Goal: Find specific page/section: Find specific page/section

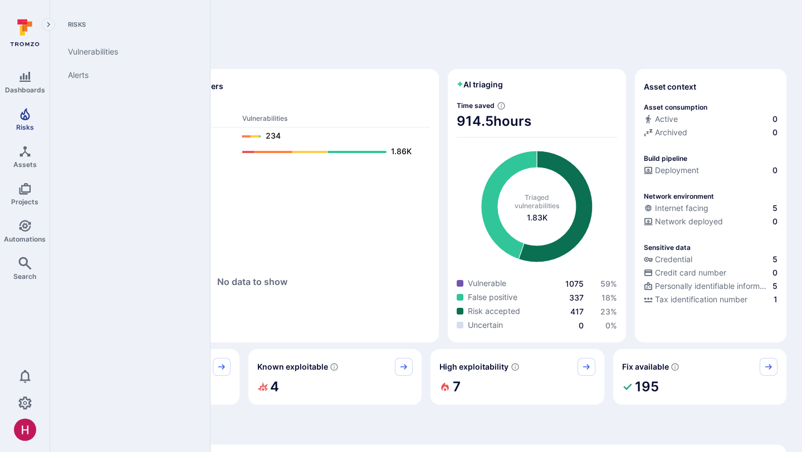
click at [23, 119] on icon "Risks" at bounding box center [24, 114] width 9 height 12
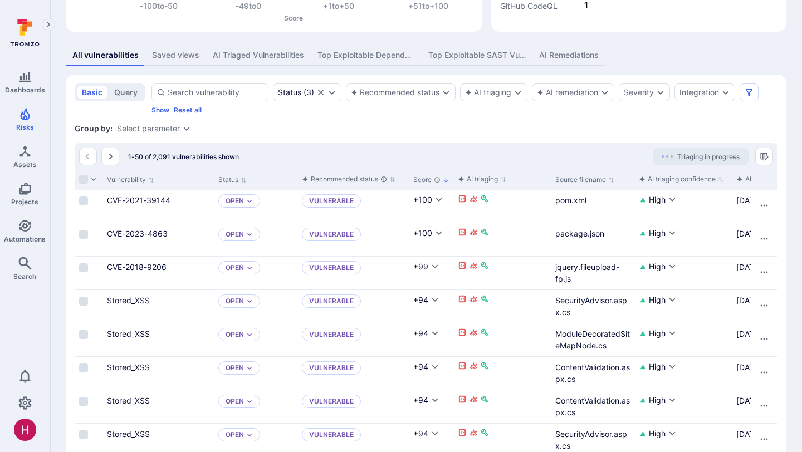
scroll to position [203, 0]
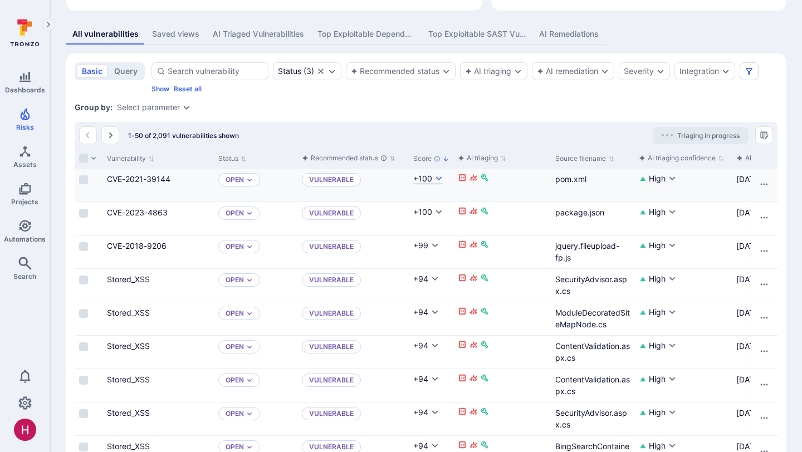
click at [437, 181] on icon "Cell for Score" at bounding box center [439, 178] width 9 height 9
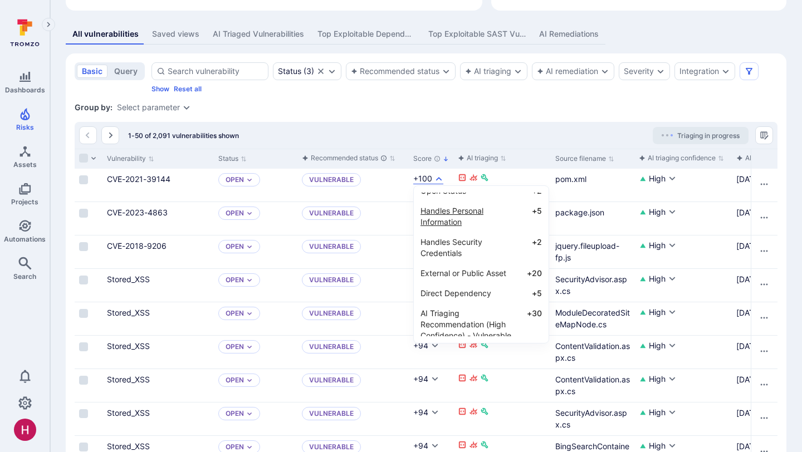
scroll to position [84, 0]
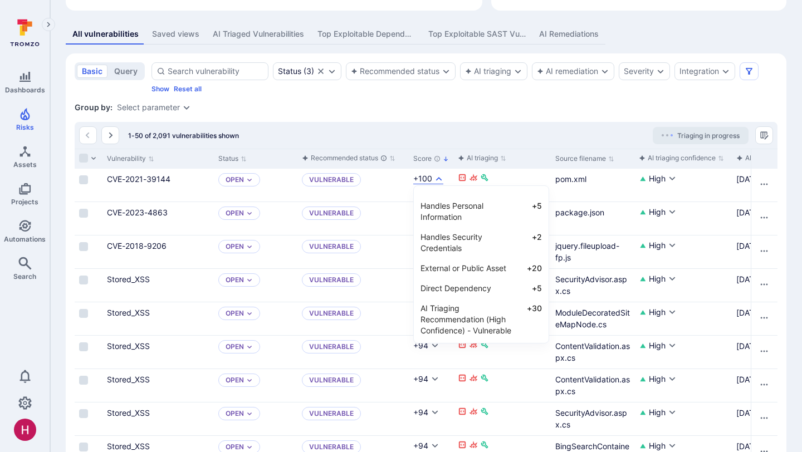
click at [537, 111] on div at bounding box center [401, 226] width 802 height 452
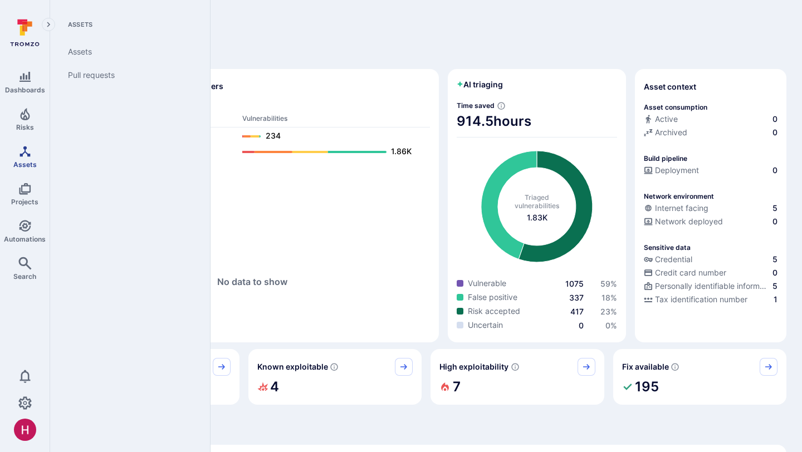
click at [17, 159] on link "Assets" at bounding box center [25, 156] width 50 height 33
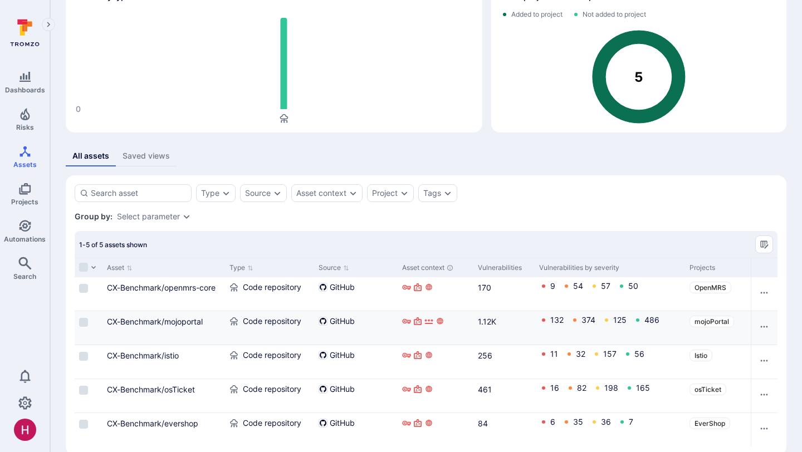
scroll to position [87, 0]
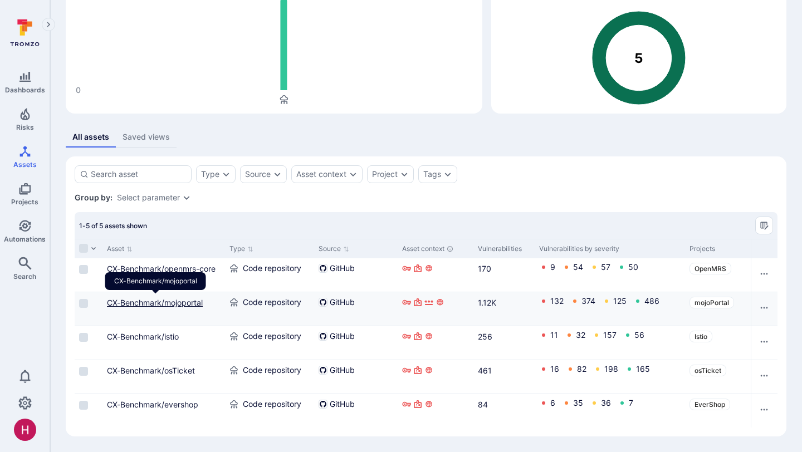
click at [186, 304] on link "CX-Benchmark/mojoportal" at bounding box center [155, 302] width 96 height 9
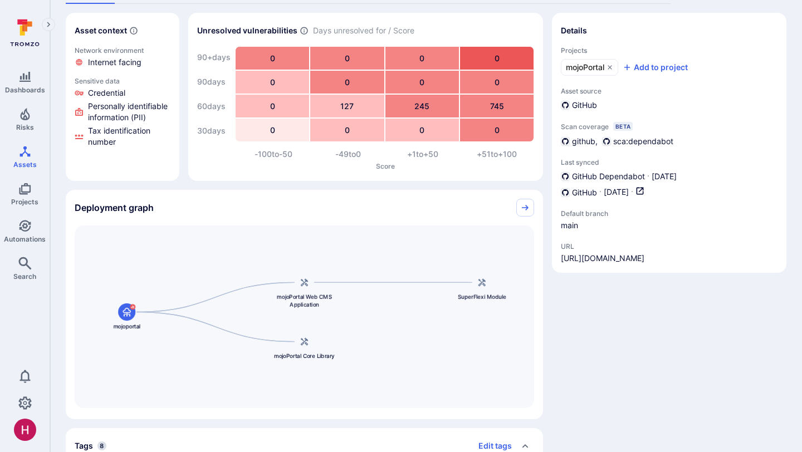
scroll to position [86, 0]
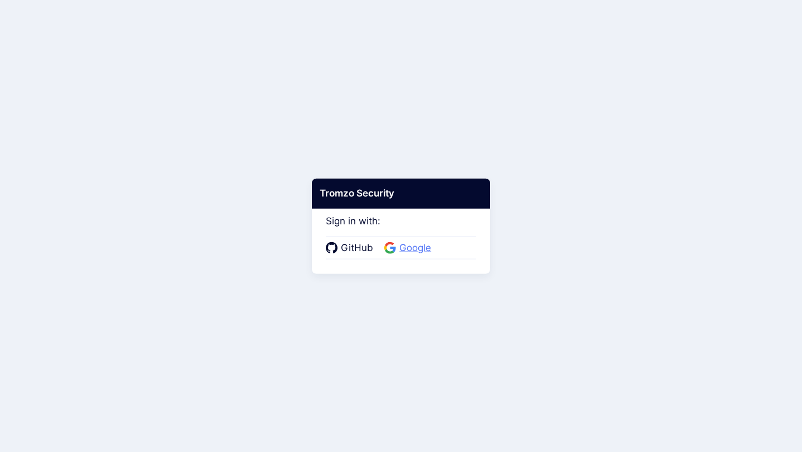
click at [407, 245] on span "Google" at bounding box center [415, 248] width 38 height 14
